Goal: Entertainment & Leisure: Browse casually

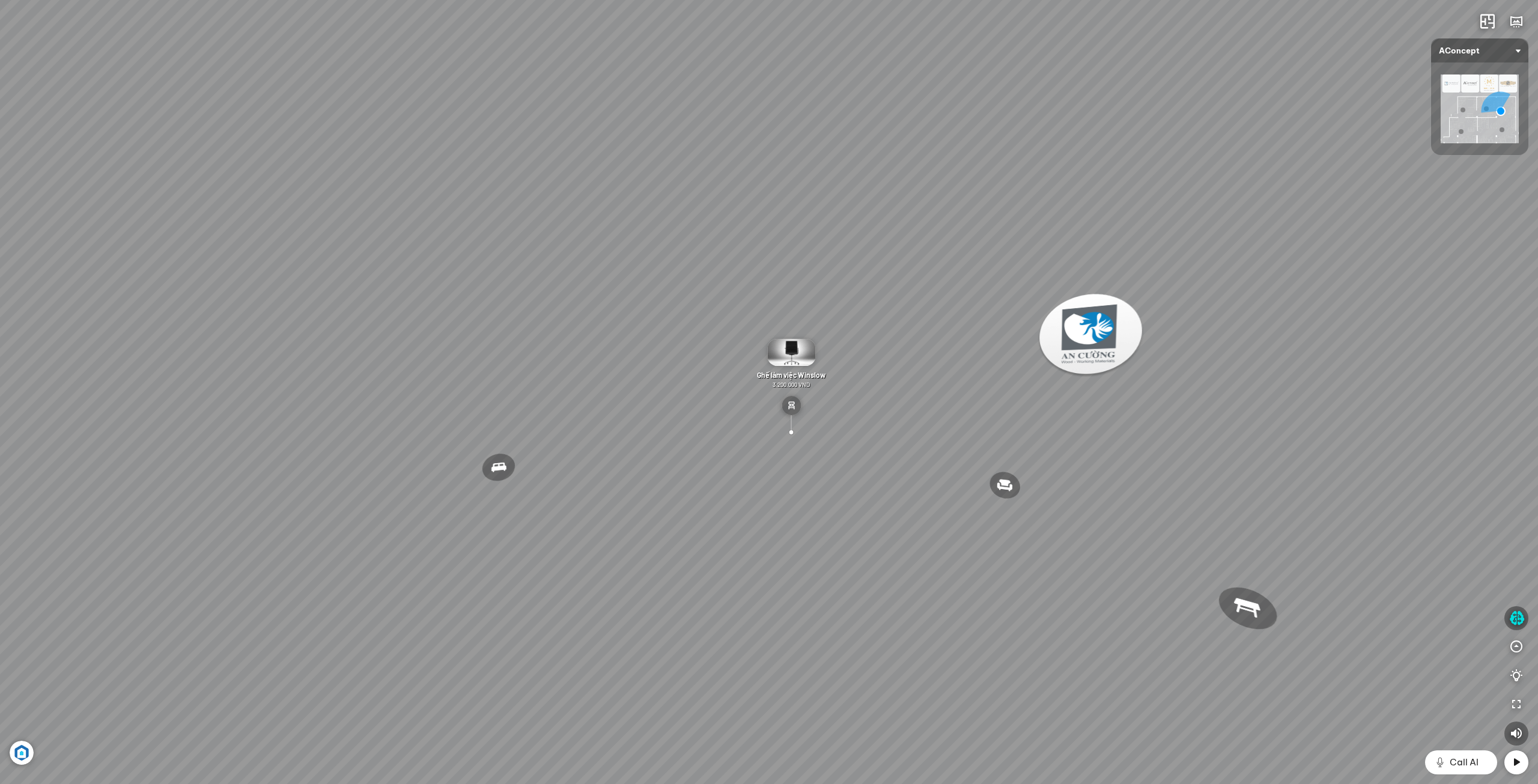
click at [936, 342] on div "Đèn [PERSON_NAME] 5.300.000 VND Giường ngủ Palima 19.000.000 VND Ghế thư giãn N…" at bounding box center [769, 392] width 1538 height 784
